Goal: Task Accomplishment & Management: Use online tool/utility

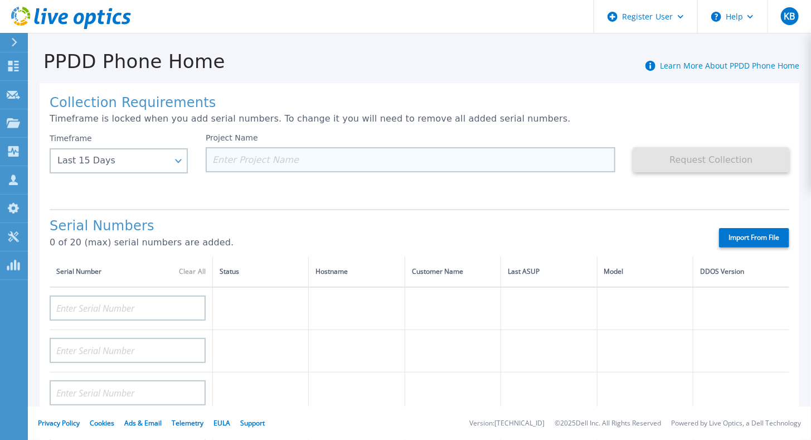
click at [357, 153] on input at bounding box center [411, 159] width 410 height 25
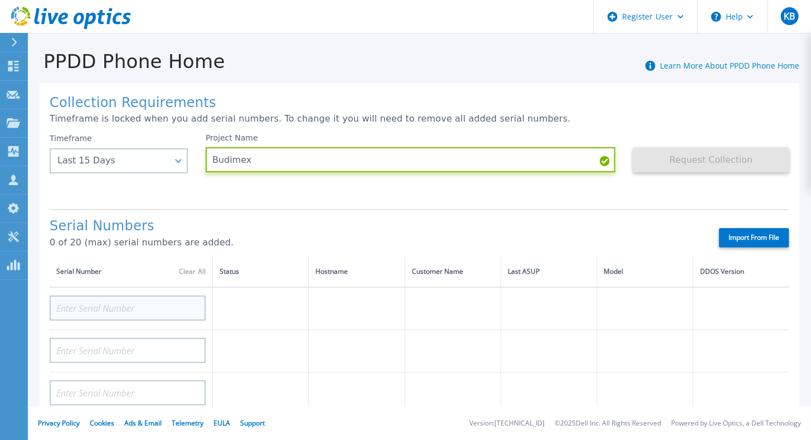
type input "Budimex"
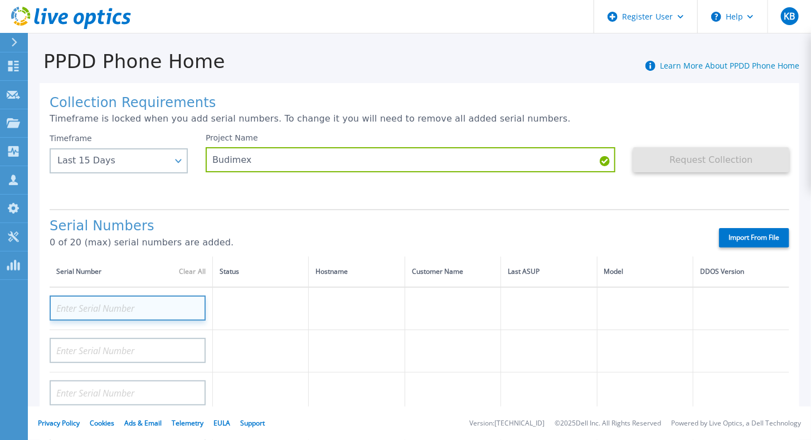
click at [154, 306] on input at bounding box center [128, 308] width 156 height 25
paste input "CKM00194802460"
type input "CKM00194802460"
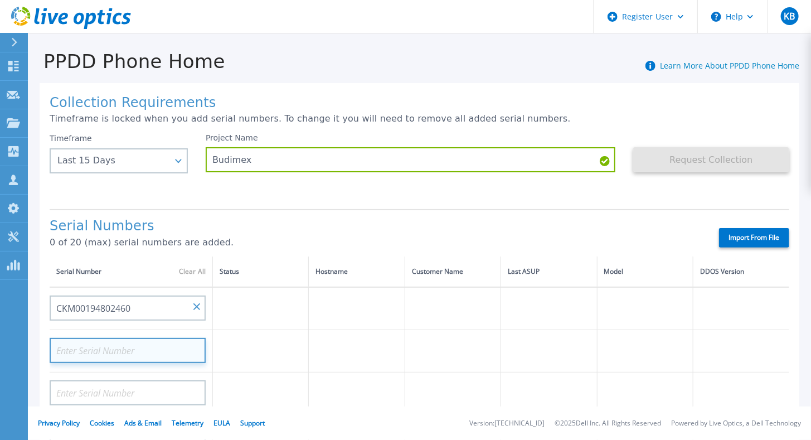
click at [123, 350] on input at bounding box center [128, 350] width 156 height 25
paste input "CKM00194802460"
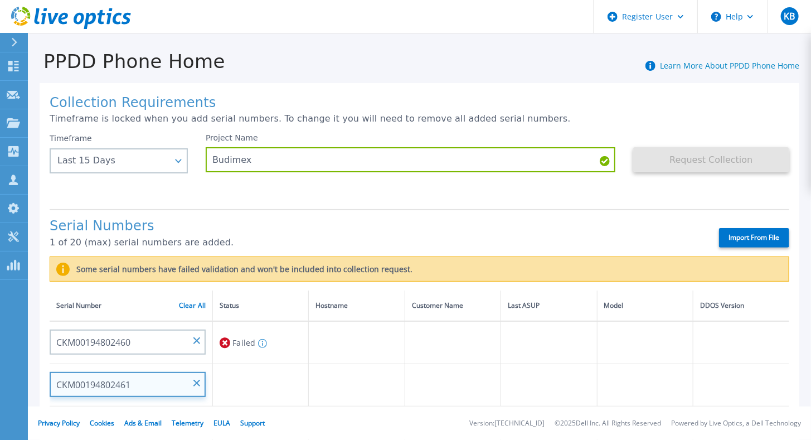
type input "CKM00194802461"
click at [394, 394] on td at bounding box center [357, 385] width 96 height 42
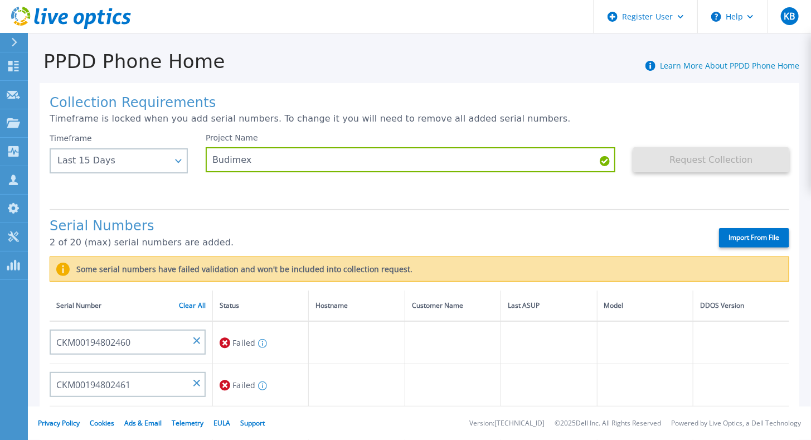
click at [723, 236] on label "Import From File" at bounding box center [754, 238] width 70 height 20
click at [0, 0] on input "Import From File" at bounding box center [0, 0] width 0 height 0
